Goal: Information Seeking & Learning: Compare options

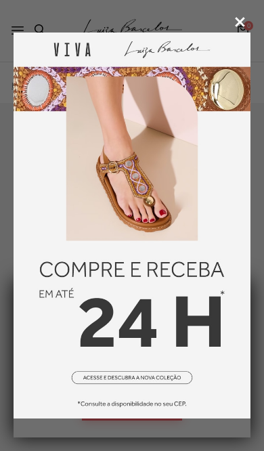
click at [238, 21] on icon at bounding box center [240, 22] width 10 height 10
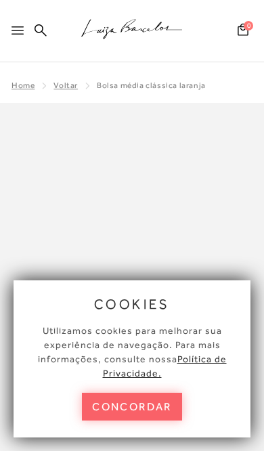
click at [159, 404] on button "concordar" at bounding box center [132, 407] width 100 height 28
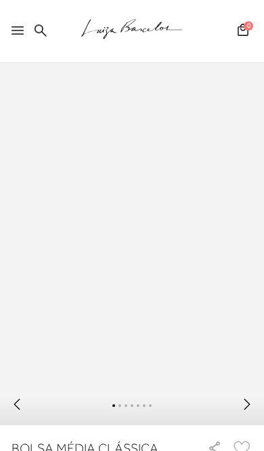
click at [244, 411] on icon at bounding box center [247, 404] width 14 height 14
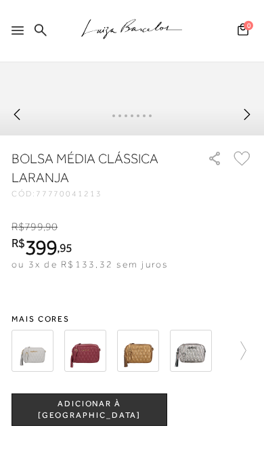
scroll to position [402, 0]
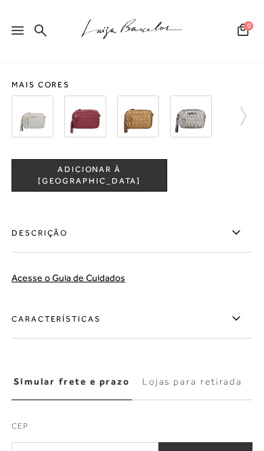
click at [238, 241] on icon at bounding box center [236, 232] width 16 height 17
click at [0, 0] on input "Descrição" at bounding box center [0, 0] width 0 height 0
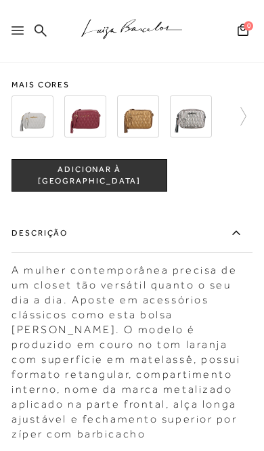
scroll to position [636, 0]
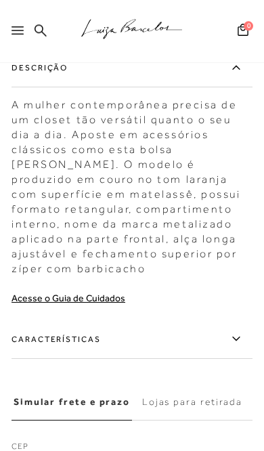
click at [232, 354] on label "Características" at bounding box center [132, 339] width 241 height 39
click at [0, 0] on input "Características" at bounding box center [0, 0] width 0 height 0
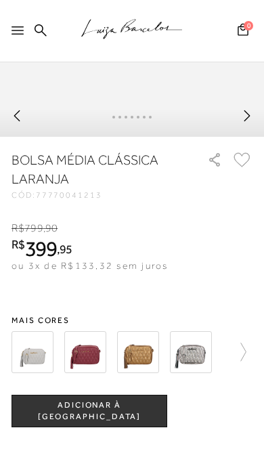
scroll to position [398, 0]
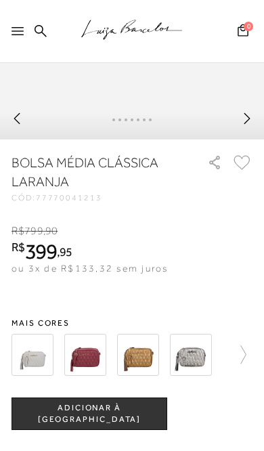
click at [141, 364] on img at bounding box center [138, 354] width 42 height 42
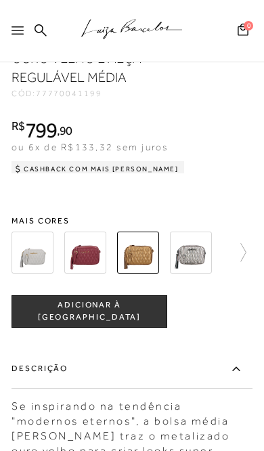
scroll to position [535, 0]
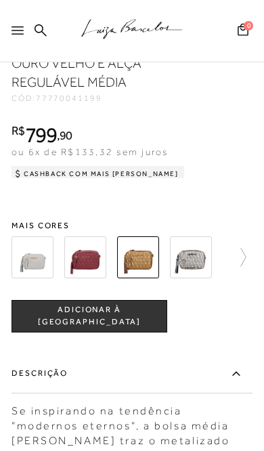
click at [199, 263] on img at bounding box center [191, 257] width 42 height 42
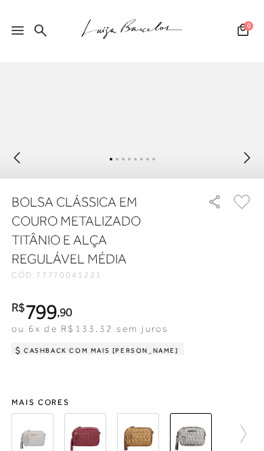
click at [244, 439] on icon at bounding box center [236, 433] width 19 height 19
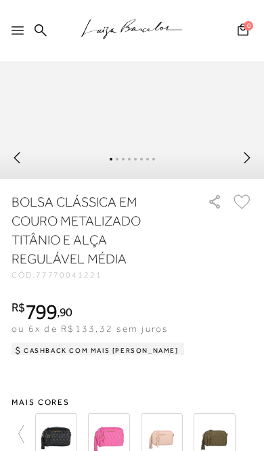
click at [218, 443] on img at bounding box center [215, 434] width 42 height 42
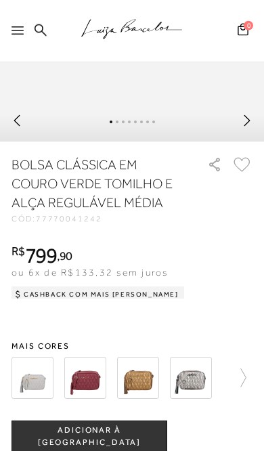
click at [243, 387] on icon at bounding box center [242, 377] width 5 height 18
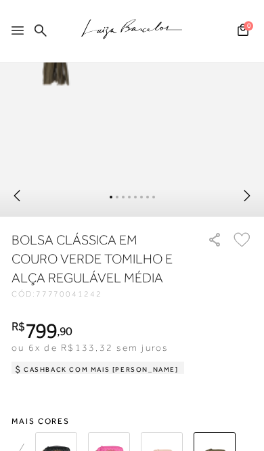
scroll to position [319, 0]
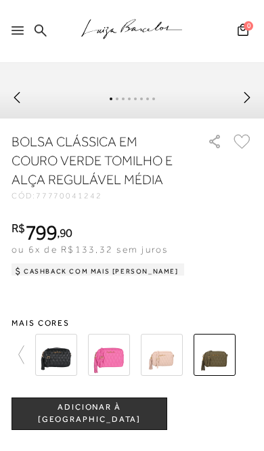
click at [14, 361] on link at bounding box center [28, 355] width 32 height 50
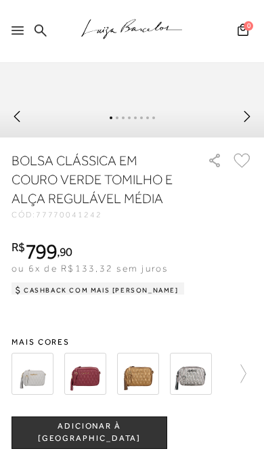
click at [241, 378] on icon at bounding box center [236, 373] width 19 height 19
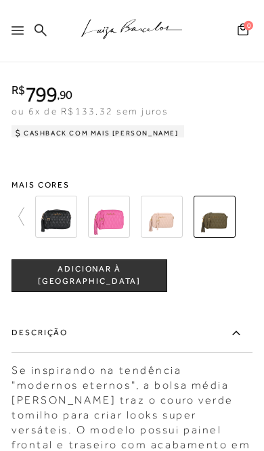
scroll to position [0, 0]
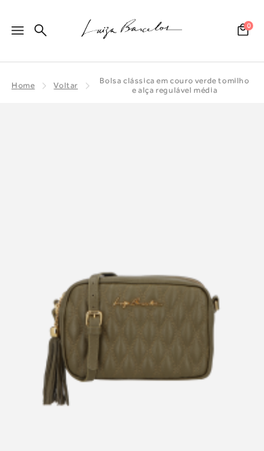
click at [13, 26] on div at bounding box center [21, 34] width 18 height 20
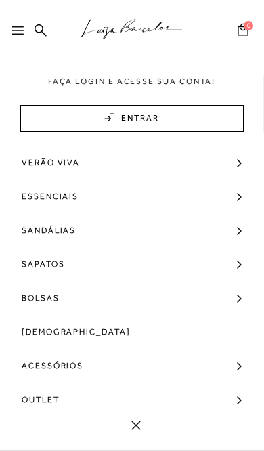
click at [102, 399] on link "Outlet" at bounding box center [132, 400] width 264 height 34
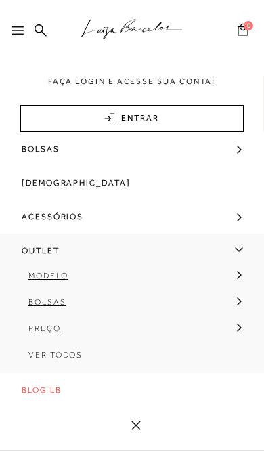
scroll to position [152, 0]
click at [236, 305] on link "Bolsas" at bounding box center [127, 307] width 255 height 26
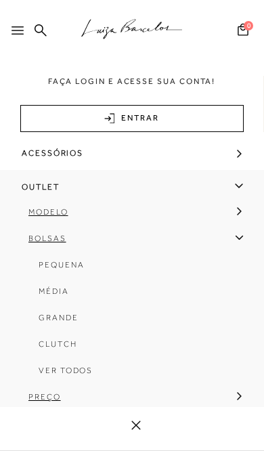
scroll to position [213, 0]
click at [73, 267] on span "Pequena" at bounding box center [61, 263] width 45 height 9
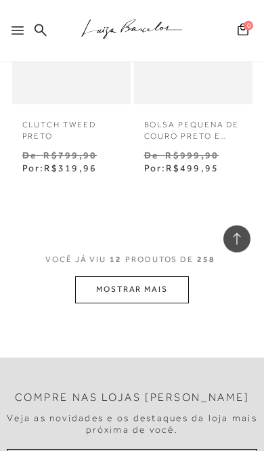
scroll to position [1567, 0]
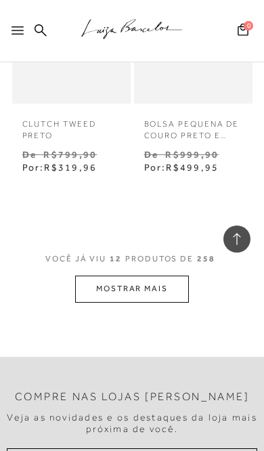
click at [159, 282] on button "MOSTRAR MAIS" at bounding box center [132, 289] width 114 height 26
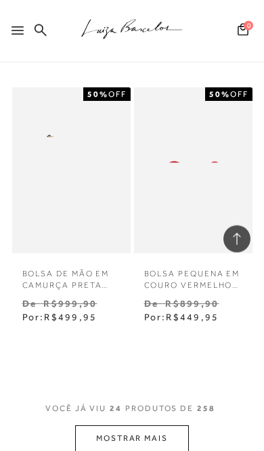
scroll to position [2982, 0]
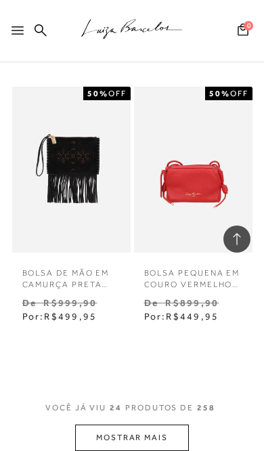
click at [169, 424] on button "MOSTRAR MAIS" at bounding box center [132, 437] width 114 height 26
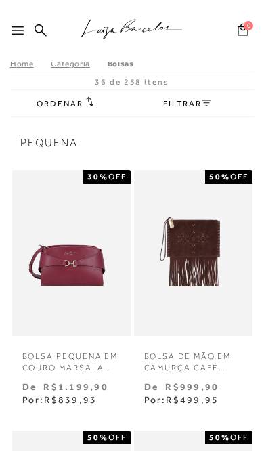
scroll to position [0, 0]
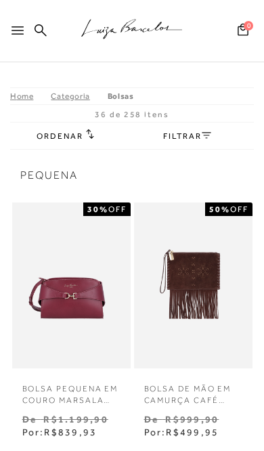
click at [82, 139] on h2 "Ordenar" at bounding box center [65, 136] width 57 height 14
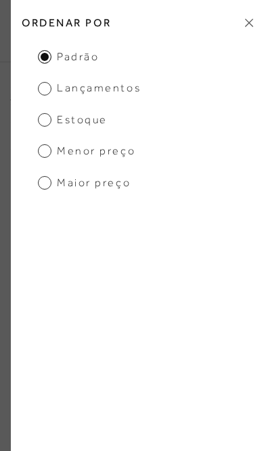
click at [75, 122] on span "Estoque" at bounding box center [73, 119] width 70 height 15
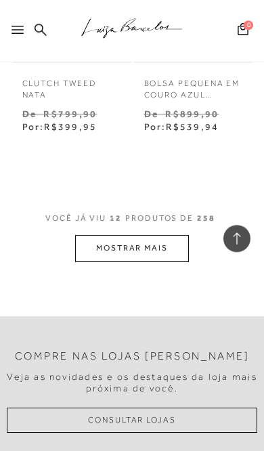
scroll to position [1608, 0]
click at [168, 235] on button "MOSTRAR MAIS" at bounding box center [132, 248] width 114 height 26
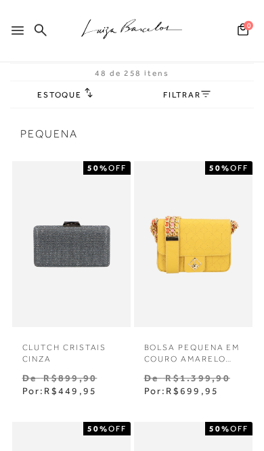
scroll to position [0, 0]
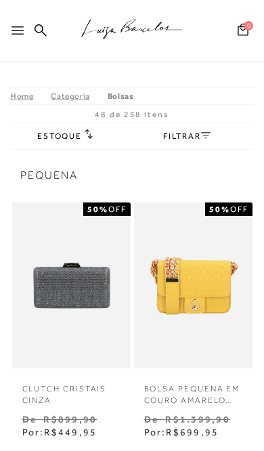
click at [14, 27] on icon at bounding box center [18, 30] width 12 height 8
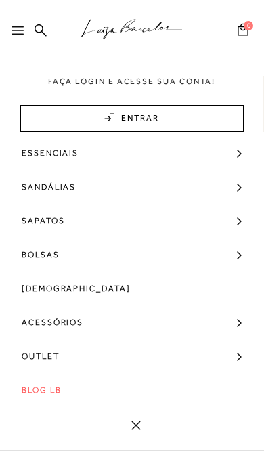
scroll to position [43, 0]
click at [242, 256] on link "Bolsas" at bounding box center [132, 255] width 264 height 34
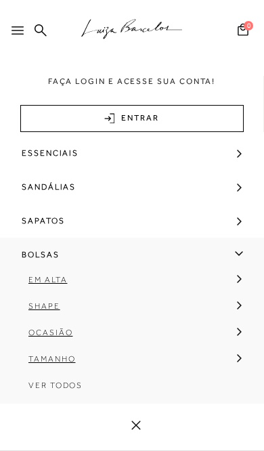
click at [79, 389] on span "Ver Todos" at bounding box center [55, 384] width 54 height 9
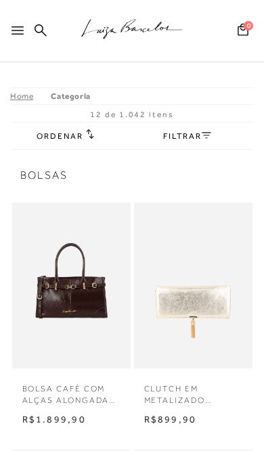
click at [196, 139] on link "FILTRAR" at bounding box center [186, 135] width 47 height 9
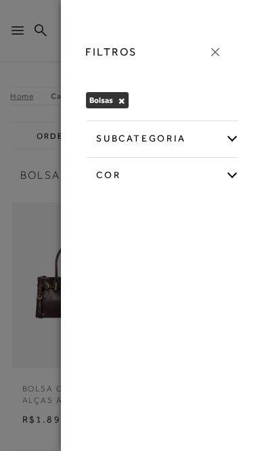
click at [215, 49] on icon at bounding box center [215, 52] width 15 height 15
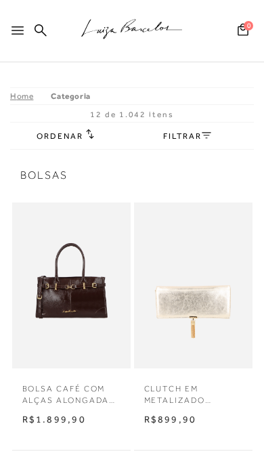
click at [57, 140] on span "Ordenar" at bounding box center [60, 135] width 46 height 9
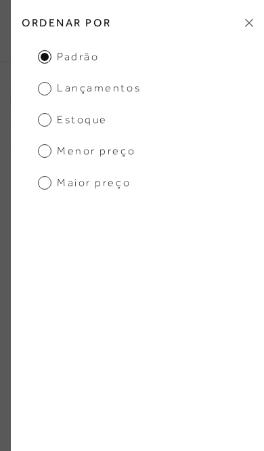
click at [120, 151] on span "Menor preço" at bounding box center [86, 151] width 97 height 15
